Goal: Information Seeking & Learning: Learn about a topic

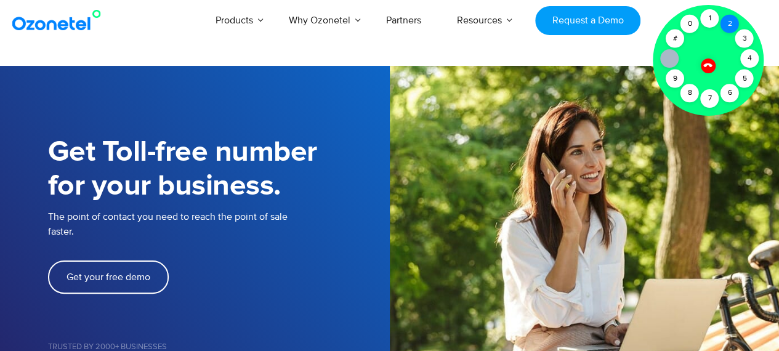
click at [730, 27] on div "2" at bounding box center [729, 24] width 18 height 18
click at [730, 15] on div "2" at bounding box center [729, 24] width 18 height 18
click at [708, 72] on div at bounding box center [708, 65] width 21 height 21
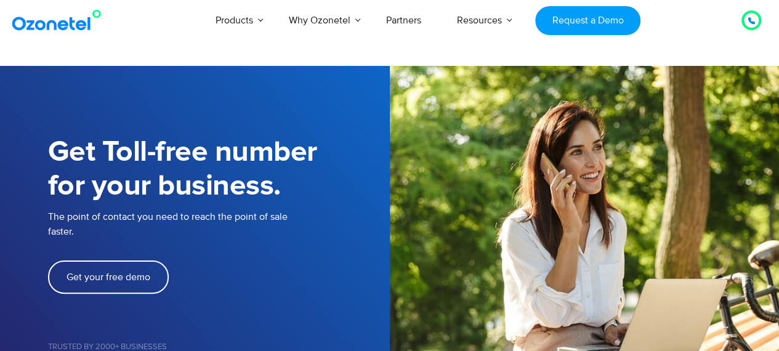
click at [759, 11] on div at bounding box center [752, 21] width 24 height 24
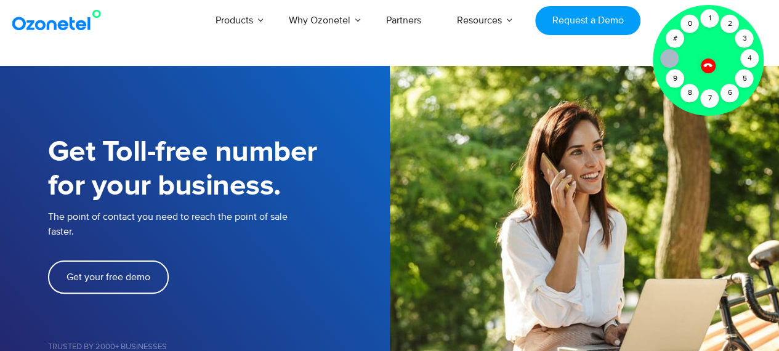
click at [356, 140] on h1 "Get Toll-free number for your business." at bounding box center [219, 169] width 342 height 68
click at [728, 27] on div "2" at bounding box center [729, 24] width 18 height 18
click at [494, 134] on img at bounding box center [585, 258] width 390 height 385
click at [730, 24] on div "2" at bounding box center [729, 24] width 18 height 18
click at [731, 19] on div "2" at bounding box center [729, 24] width 18 height 18
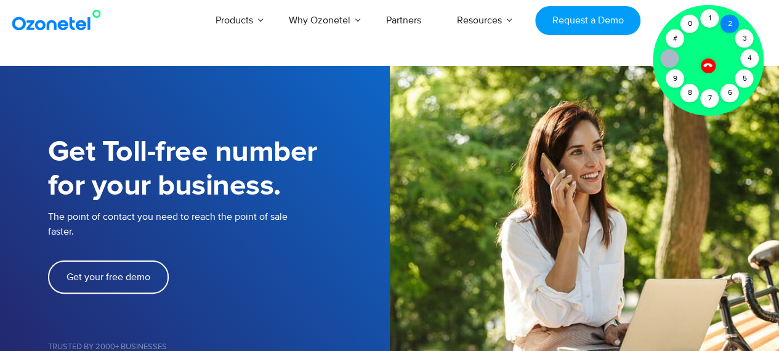
click at [731, 19] on div "2" at bounding box center [729, 24] width 18 height 18
